Goal: Find specific page/section: Find specific page/section

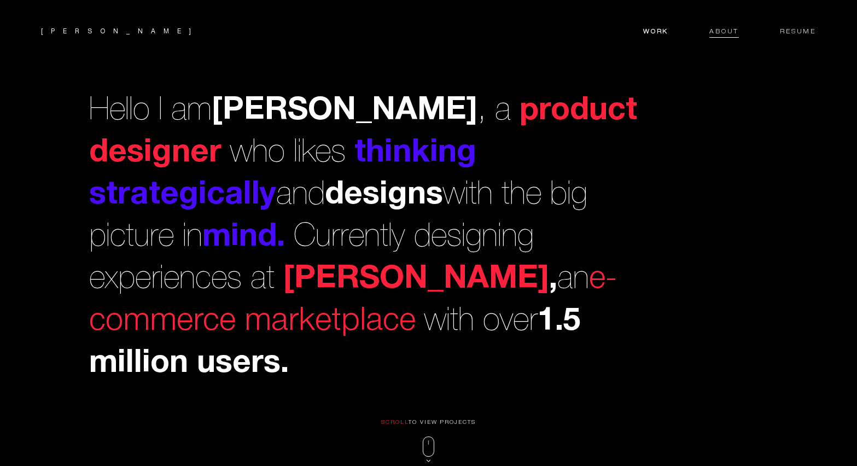
click at [723, 29] on span "About" at bounding box center [724, 32] width 30 height 9
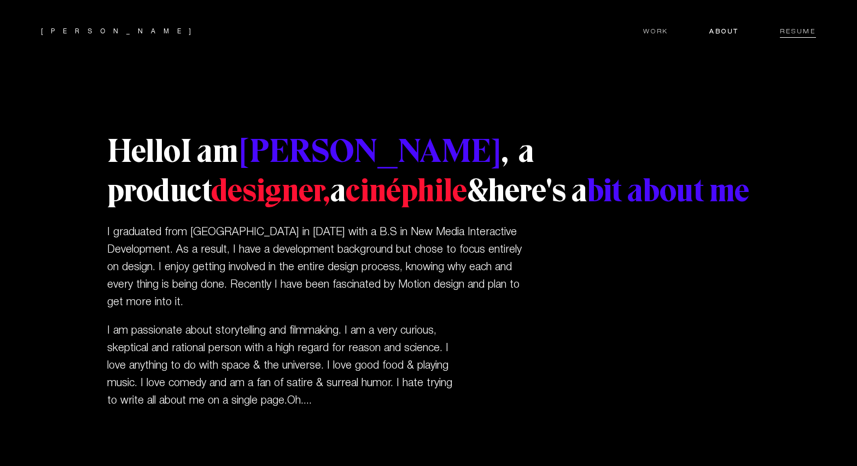
click at [801, 31] on span "Resume" at bounding box center [797, 32] width 36 height 9
